Goal: Browse casually: Explore the website without a specific task or goal

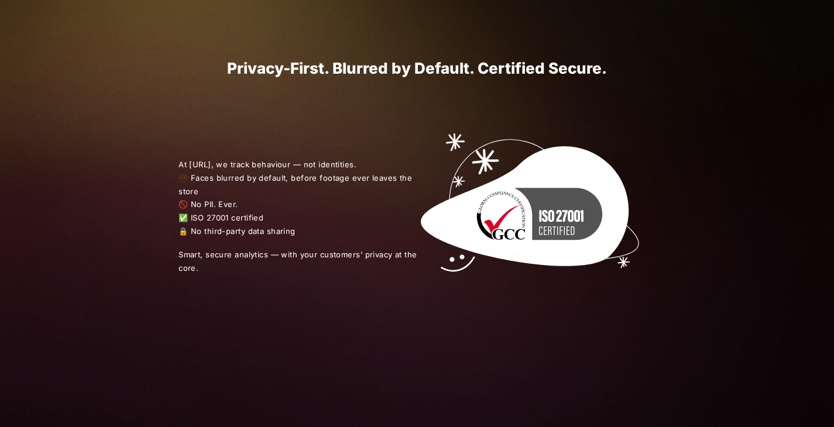
scroll to position [1283, 0]
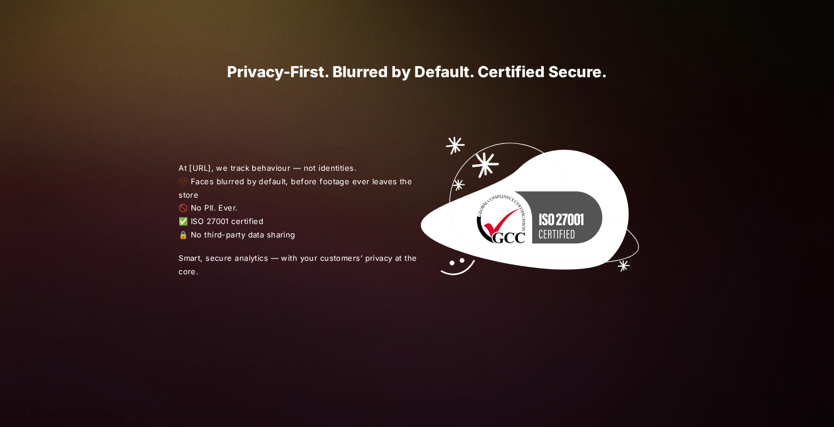
click at [218, 162] on span "At [URL], we track behaviour — not identities. 🫥 Faces blurred by default, befo…" at bounding box center [298, 202] width 239 height 80
click at [235, 180] on span "At [URL], we track behaviour — not identities. 🫥 Faces blurred by default, befo…" at bounding box center [298, 202] width 239 height 80
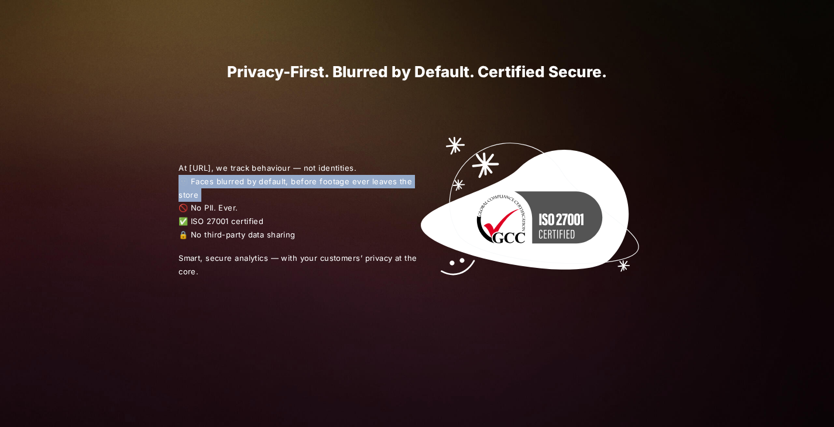
click at [235, 180] on span "At [URL], we track behaviour — not identities. 🫥 Faces blurred by default, befo…" at bounding box center [298, 202] width 239 height 80
click at [229, 182] on span "At [URL], we track behaviour — not identities. 🫥 Faces blurred by default, befo…" at bounding box center [298, 202] width 239 height 80
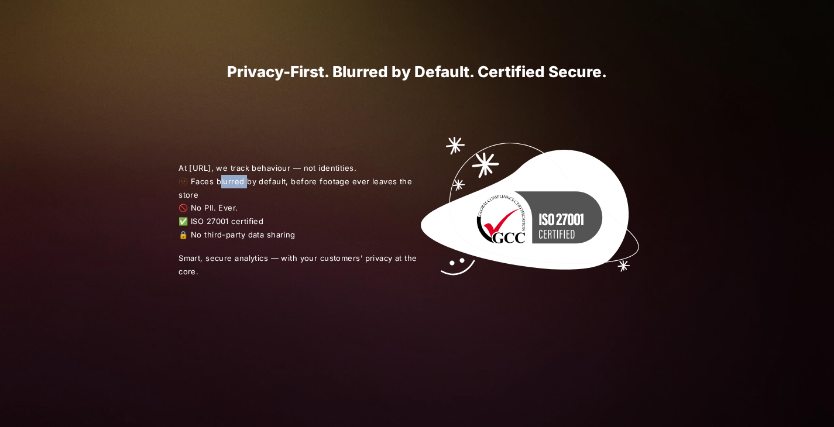
click at [229, 182] on span "At [URL], we track behaviour — not identities. 🫥 Faces blurred by default, befo…" at bounding box center [298, 202] width 239 height 80
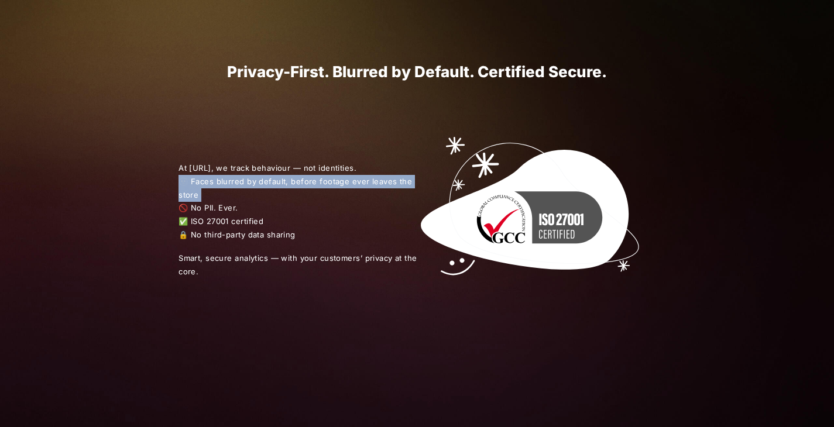
click at [229, 182] on span "At [URL], we track behaviour — not identities. 🫥 Faces blurred by default, befo…" at bounding box center [298, 202] width 239 height 80
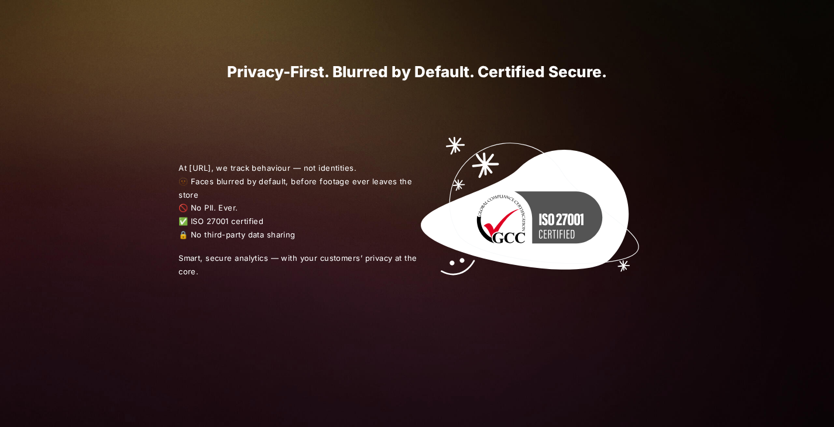
click at [226, 203] on span "At [URL], we track behaviour — not identities. 🫥 Faces blurred by default, befo…" at bounding box center [298, 202] width 239 height 80
click at [226, 218] on span "At [URL], we track behaviour — not identities. 🫥 Faces blurred by default, befo…" at bounding box center [298, 202] width 239 height 80
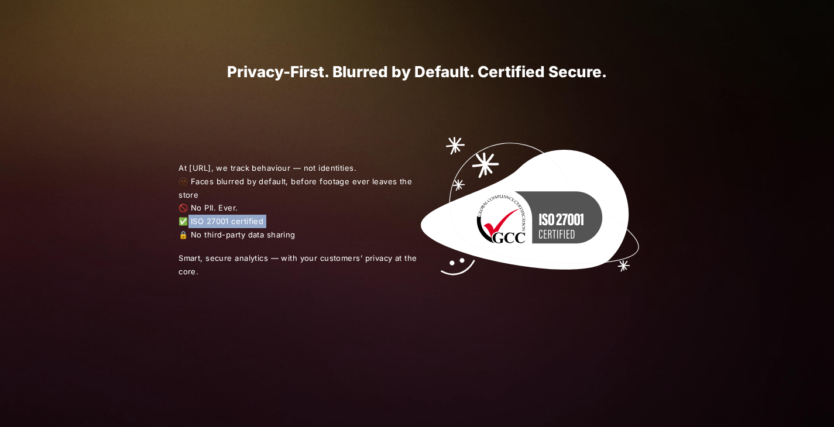
click at [226, 218] on span "At [URL], we track behaviour — not identities. 🫥 Faces blurred by default, befo…" at bounding box center [298, 202] width 239 height 80
click at [225, 231] on span "At [URL], we track behaviour — not identities. 🫥 Faces blurred by default, befo…" at bounding box center [298, 202] width 239 height 80
click at [234, 276] on span "Smart, secure analytics — with your customers’ privacy at the core." at bounding box center [298, 265] width 239 height 27
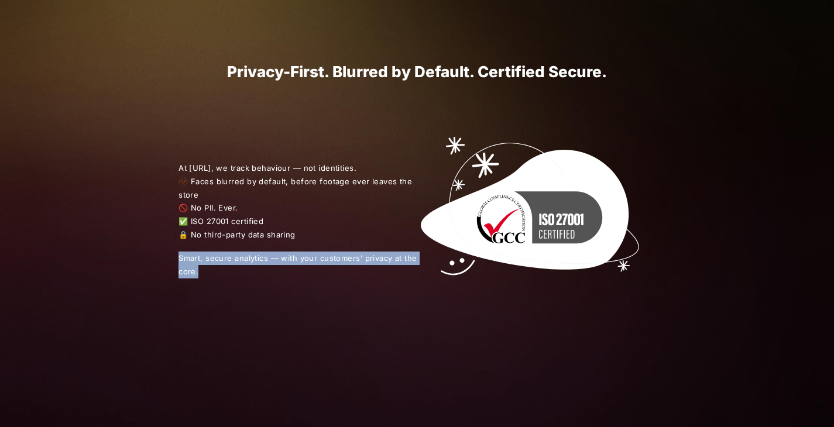
click at [234, 276] on span "Smart, secure analytics — with your customers’ privacy at the core." at bounding box center [298, 265] width 239 height 27
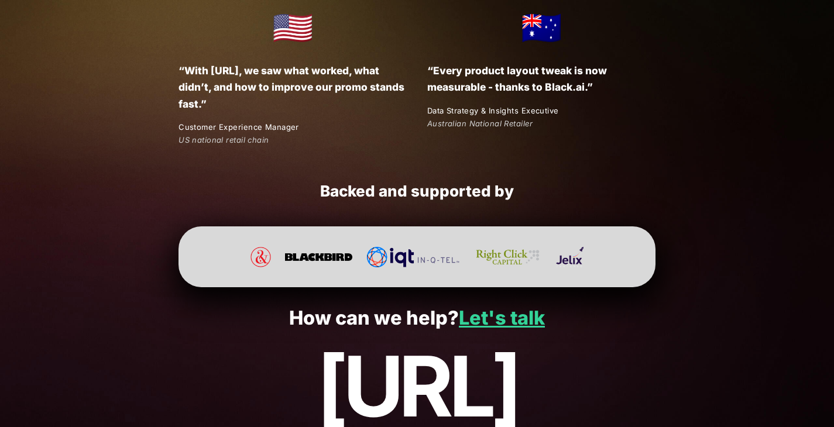
scroll to position [2204, 0]
